Goal: Information Seeking & Learning: Understand process/instructions

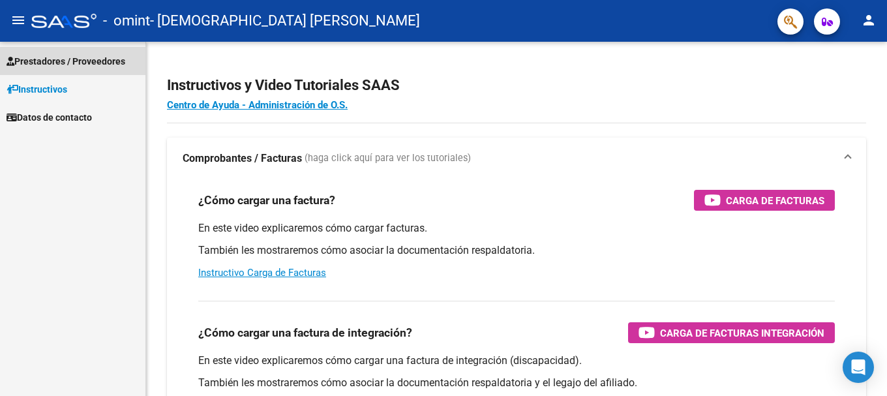
click at [48, 60] on span "Prestadores / Proveedores" at bounding box center [66, 61] width 119 height 14
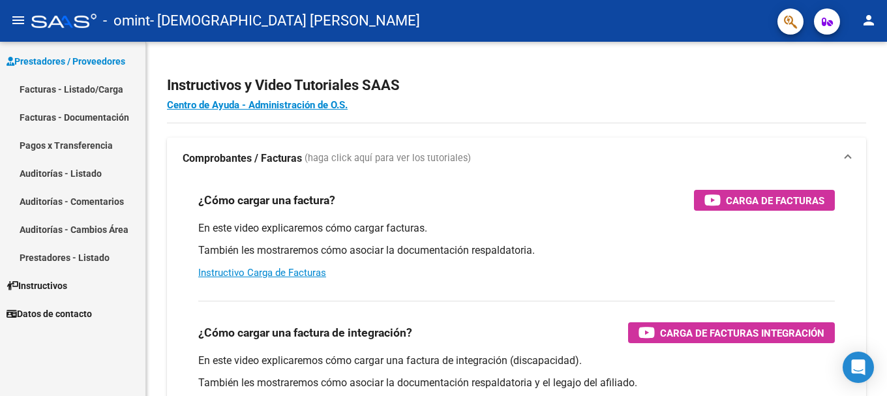
click at [35, 88] on link "Facturas - Listado/Carga" at bounding box center [73, 89] width 146 height 28
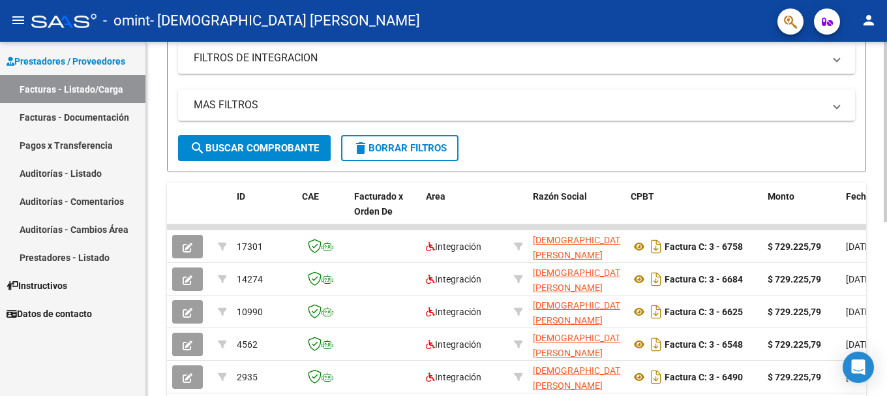
scroll to position [230, 0]
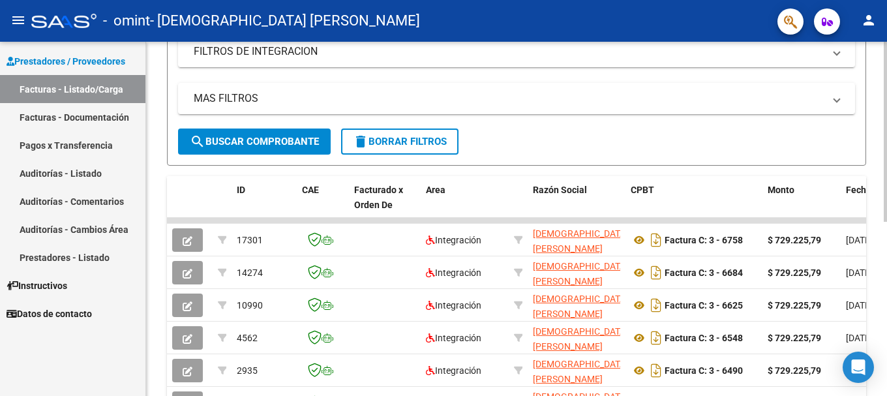
click at [884, 227] on div "Video tutorial PRESTADORES -> Listado de CPBTs Emitidos por Prestadores / Prove…" at bounding box center [518, 155] width 745 height 686
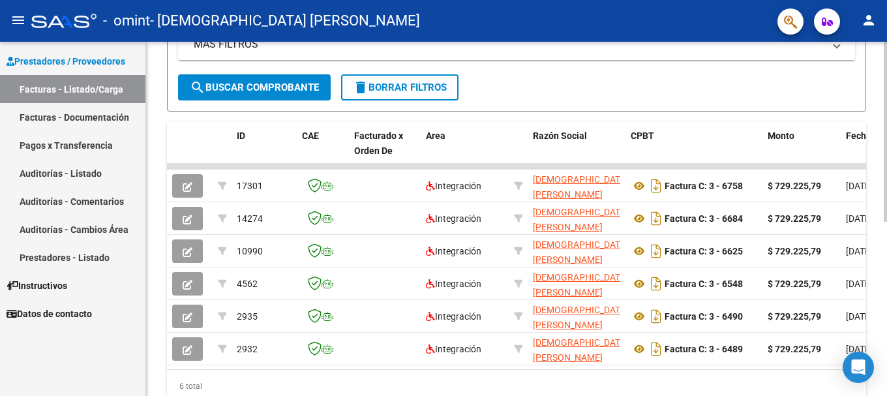
scroll to position [343, 0]
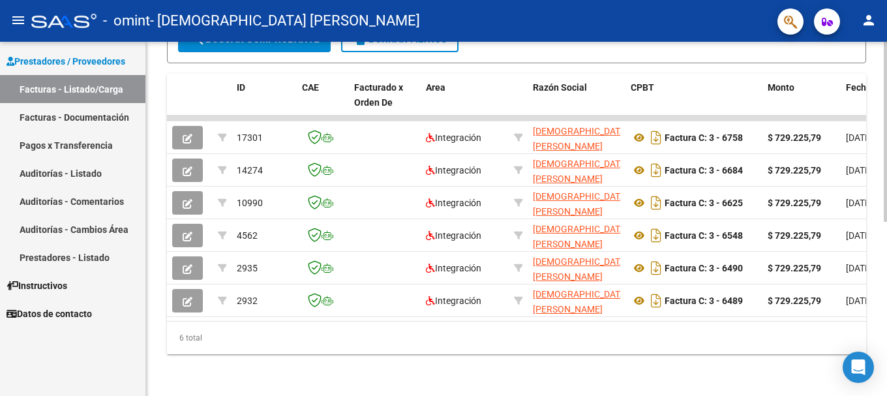
click at [885, 313] on div at bounding box center [885, 306] width 3 height 180
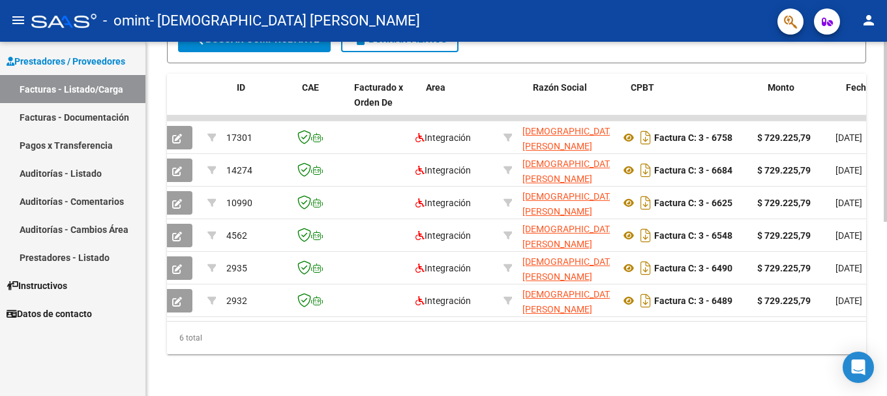
scroll to position [0, 0]
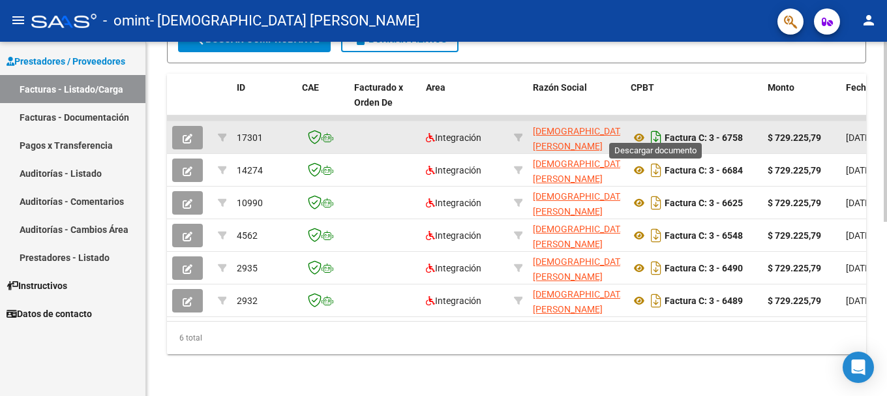
click at [662, 127] on icon "Descargar documento" at bounding box center [656, 137] width 17 height 21
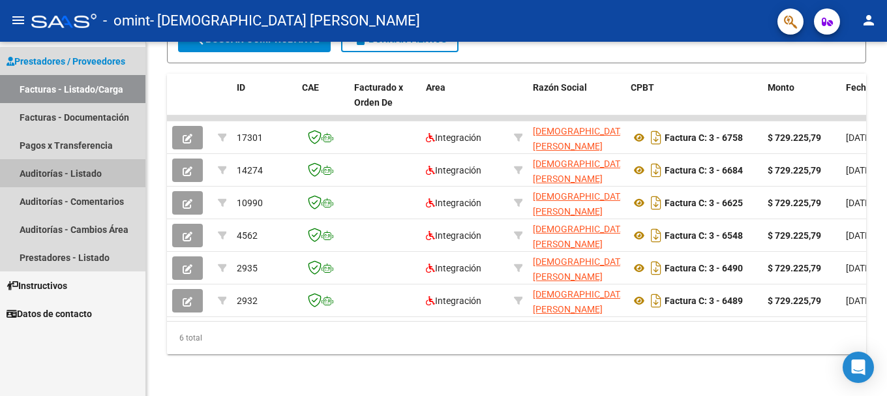
click at [91, 172] on link "Auditorías - Listado" at bounding box center [73, 173] width 146 height 28
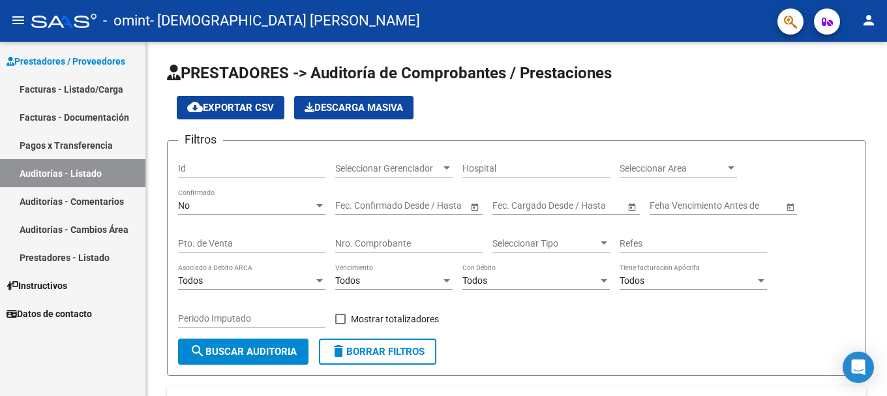
click at [85, 119] on link "Facturas - Documentación" at bounding box center [73, 117] width 146 height 28
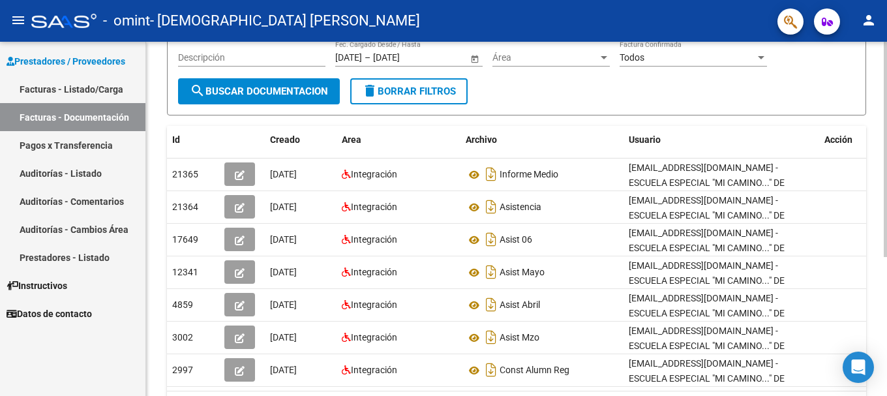
scroll to position [153, 0]
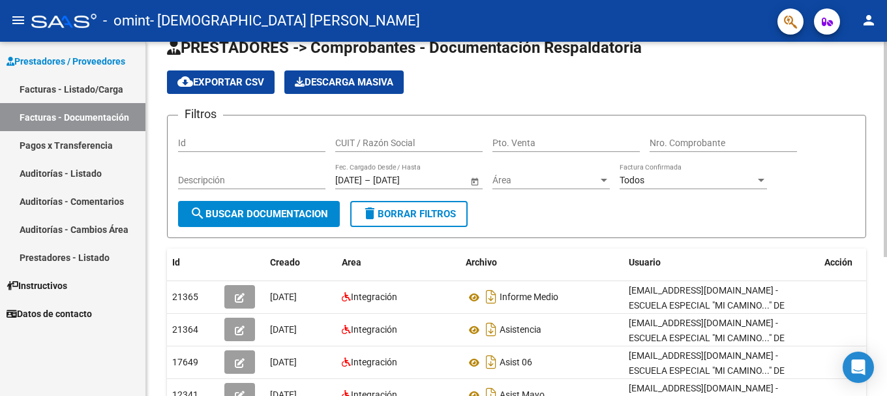
click at [887, 217] on div at bounding box center [885, 165] width 3 height 215
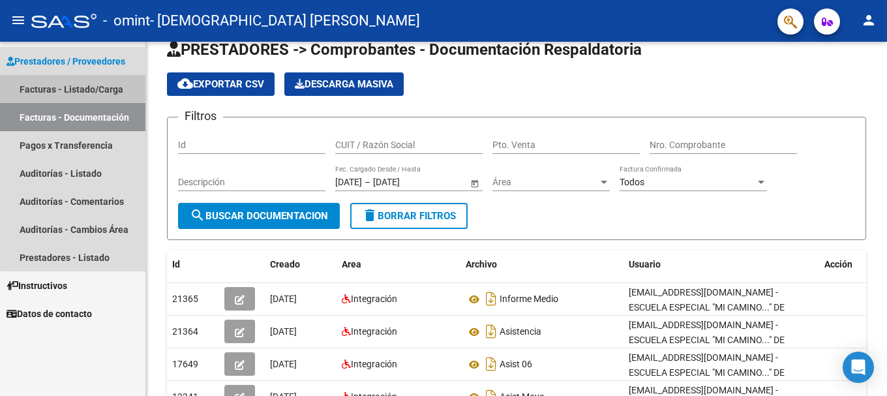
click at [114, 92] on link "Facturas - Listado/Carga" at bounding box center [73, 89] width 146 height 28
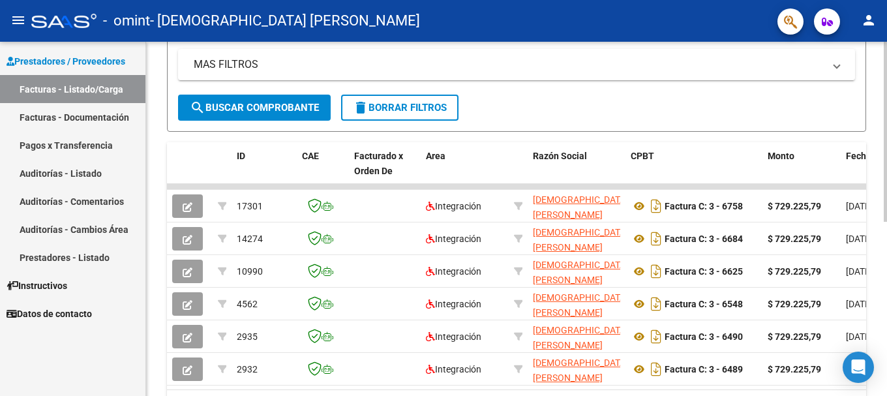
scroll to position [268, 0]
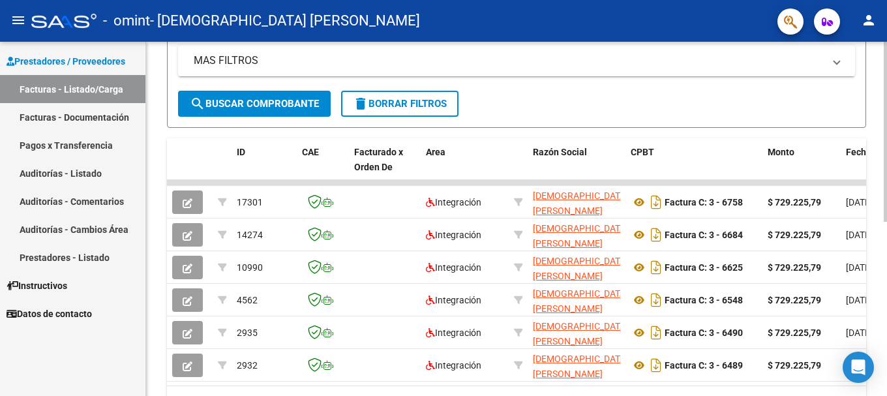
click at [861, 268] on div "Video tutorial PRESTADORES -> Listado de CPBTs Emitidos por Prestadores / Prove…" at bounding box center [518, 117] width 745 height 686
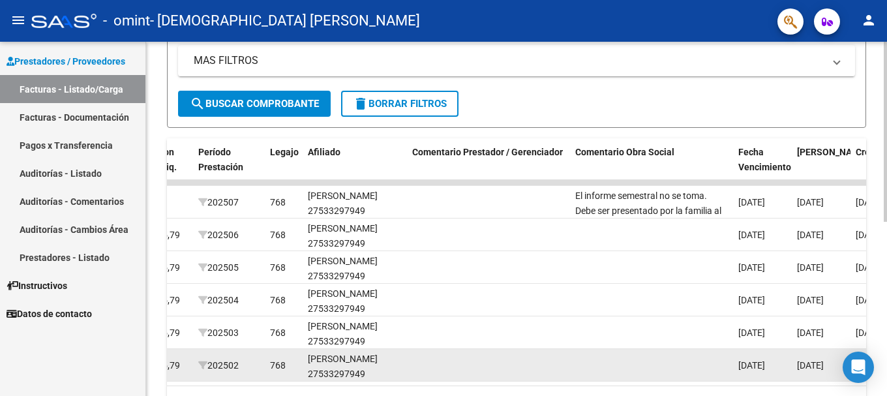
scroll to position [0, 1672]
